Goal: Task Accomplishment & Management: Manage account settings

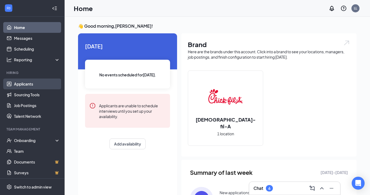
click at [26, 87] on link "Applicants" at bounding box center [37, 84] width 46 height 11
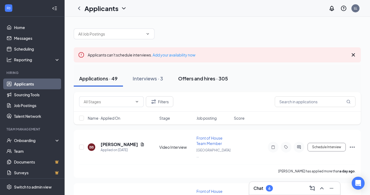
click at [200, 79] on div "Offers and hires · 305" at bounding box center [203, 78] width 50 height 7
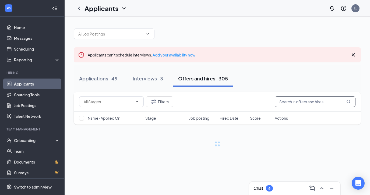
click at [300, 101] on input "text" at bounding box center [315, 101] width 81 height 11
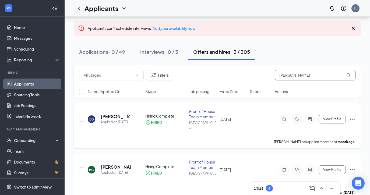
scroll to position [40, 0]
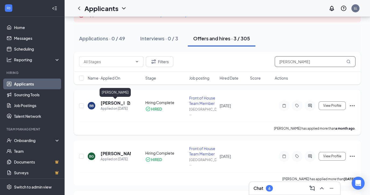
type input "[PERSON_NAME]"
click at [111, 101] on h5 "[PERSON_NAME]" at bounding box center [113, 103] width 24 height 6
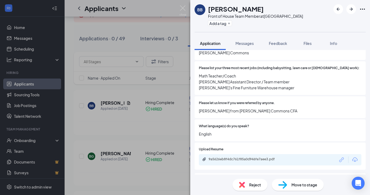
scroll to position [199, 0]
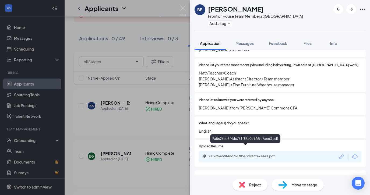
click at [255, 154] on div "9a5626eb8f4dc761f85a0d946fe7aee3.pdf" at bounding box center [246, 156] width 75 height 4
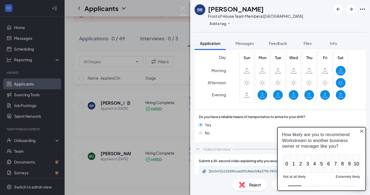
scroll to position [438, 0]
click at [362, 131] on icon "Close button" at bounding box center [362, 131] width 4 height 4
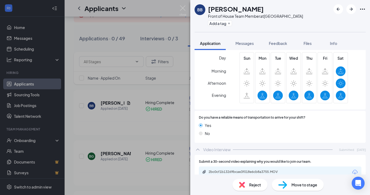
click at [186, 10] on div "BB [PERSON_NAME] Front of House Team Member at [GEOGRAPHIC_DATA] Add a tag Appl…" at bounding box center [185, 97] width 370 height 195
click at [182, 9] on div "Applicants LL" at bounding box center [218, 8] width 306 height 17
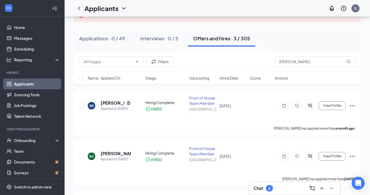
click at [260, 187] on h3 "Chat" at bounding box center [259, 188] width 10 height 6
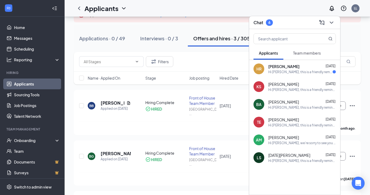
click at [289, 67] on span "[PERSON_NAME]" at bounding box center [283, 66] width 31 height 5
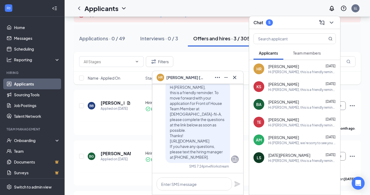
click at [233, 77] on icon "Cross" at bounding box center [235, 77] width 6 height 6
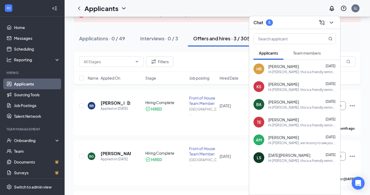
click at [315, 54] on span "Team members" at bounding box center [307, 53] width 28 height 5
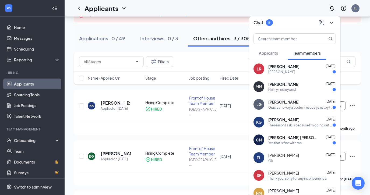
click at [290, 124] on div "The reason I ask is because I'm going out of town [DATE] through [DATE] and hav…" at bounding box center [300, 125] width 64 height 5
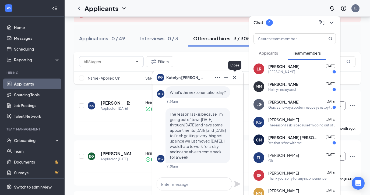
click at [235, 78] on icon "Cross" at bounding box center [235, 77] width 6 height 6
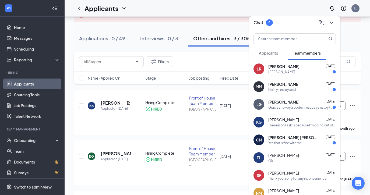
click at [286, 141] on div "Yes that's fine with me" at bounding box center [284, 143] width 33 height 5
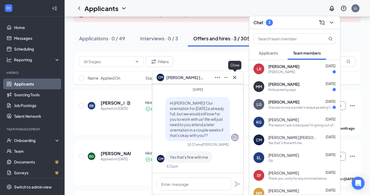
click at [235, 78] on icon "Cross" at bounding box center [234, 77] width 3 height 3
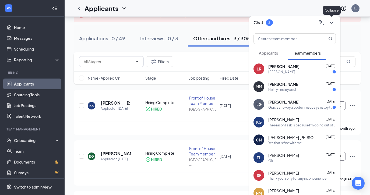
click at [333, 21] on icon "ChevronDown" at bounding box center [331, 22] width 6 height 6
